Goal: Task Accomplishment & Management: Manage account settings

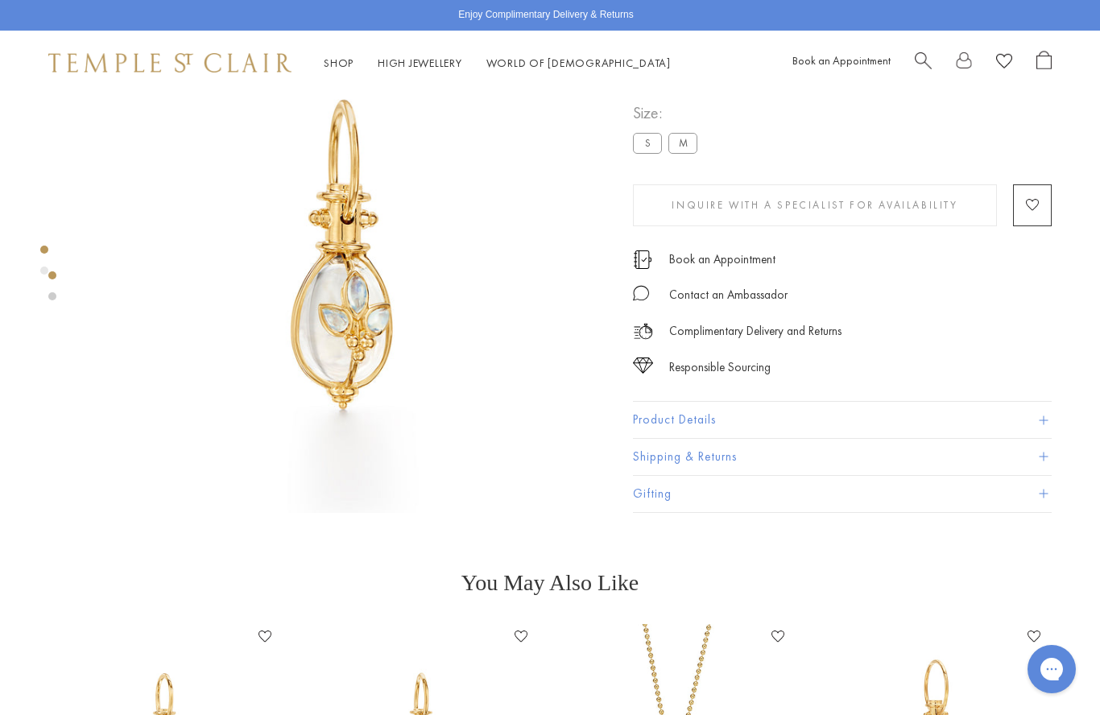
click at [971, 58] on link at bounding box center [964, 63] width 16 height 25
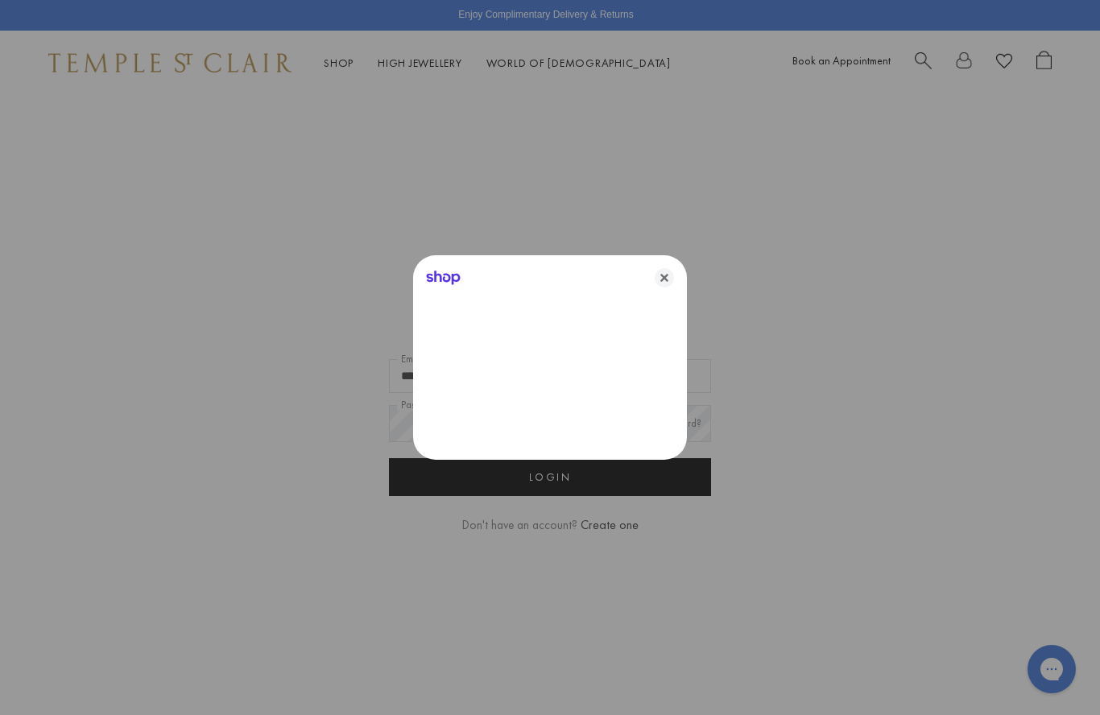
type input "**********"
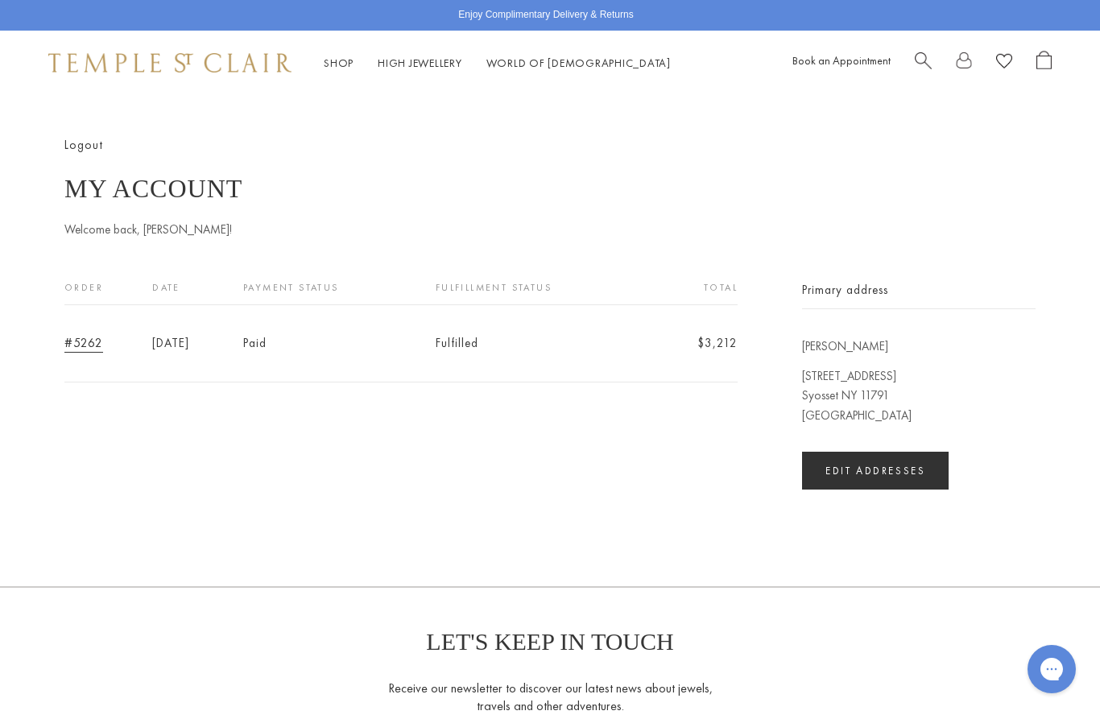
click at [968, 68] on link at bounding box center [964, 63] width 16 height 25
click at [78, 143] on link "Logout" at bounding box center [83, 145] width 39 height 18
